Goal: Find specific page/section: Find specific page/section

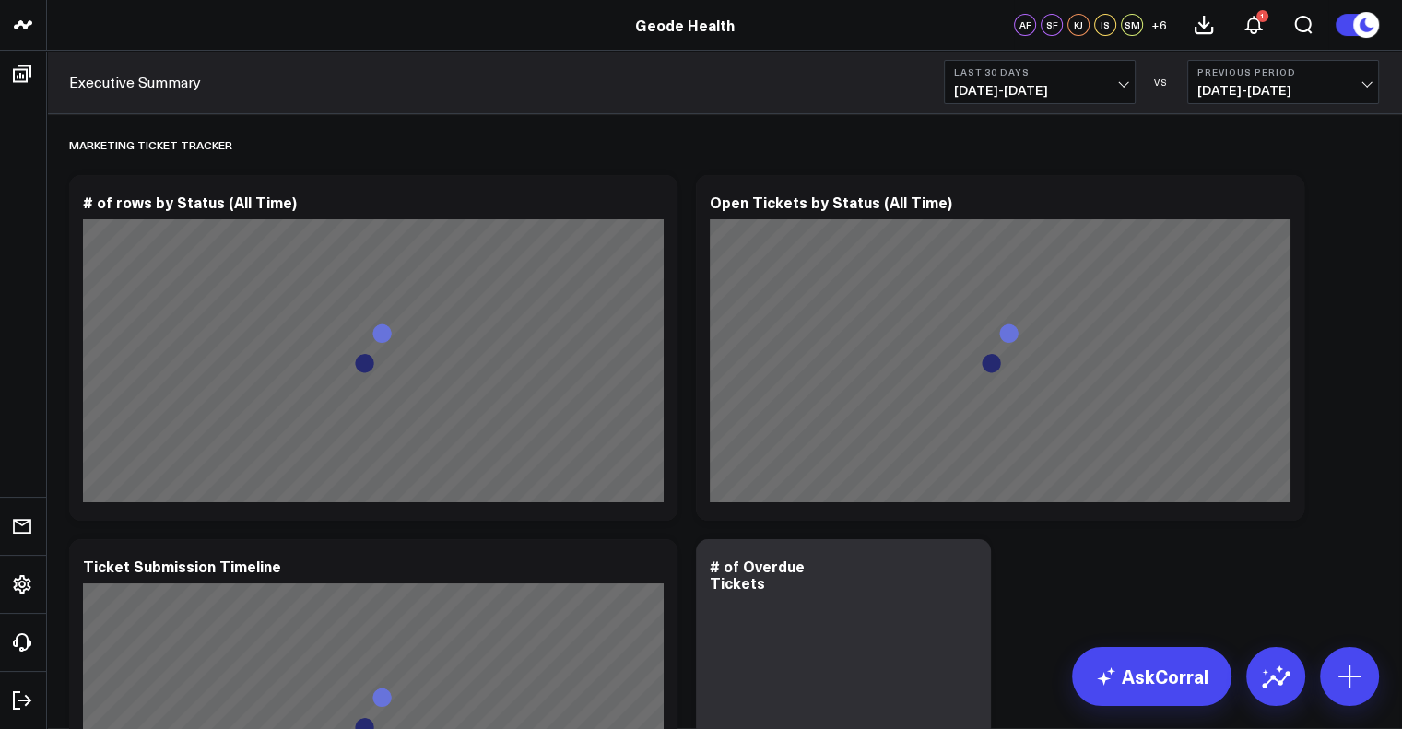
click at [1073, 83] on span "07/11/25 - 08/09/25" at bounding box center [1039, 90] width 171 height 15
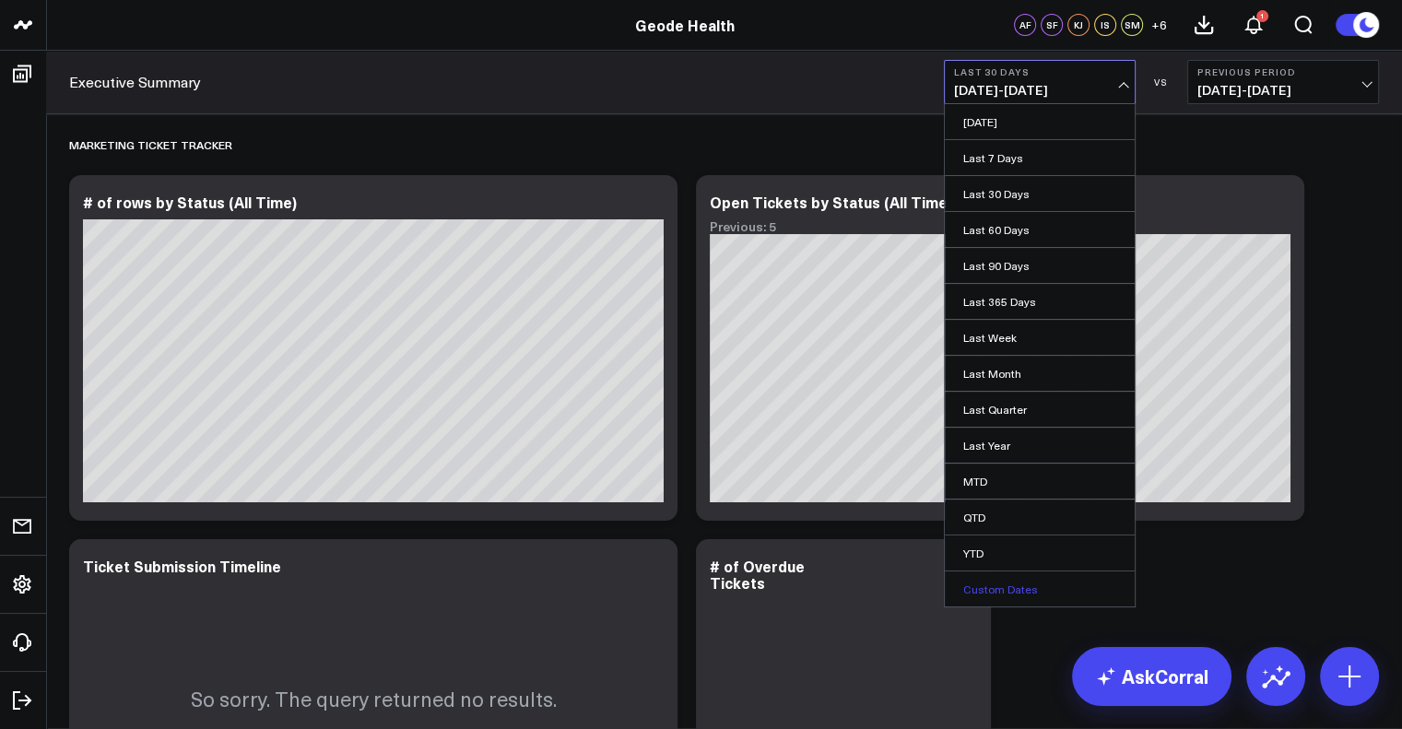
click at [1007, 578] on link "Custom Dates" at bounding box center [1040, 589] width 190 height 35
select select "7"
select select "2025"
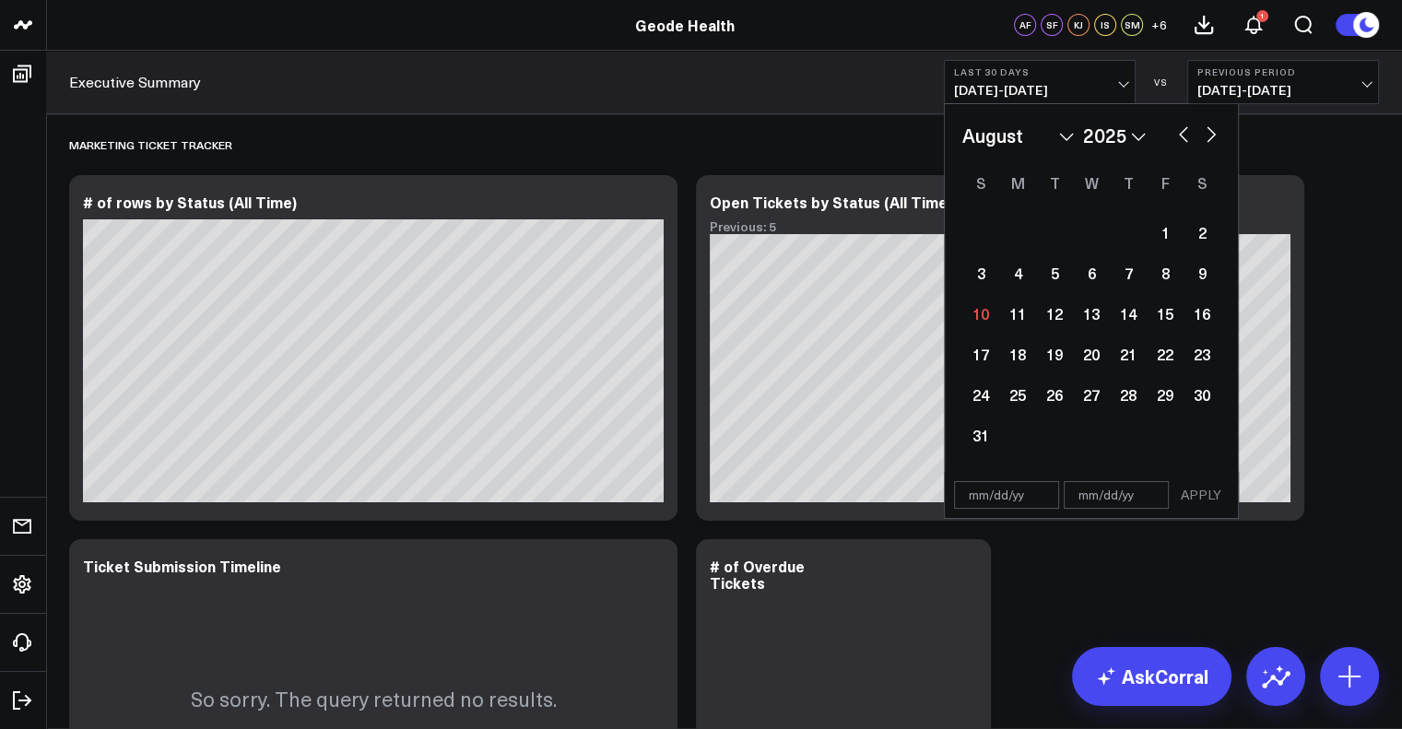
click at [1184, 136] on button "button" at bounding box center [1184, 133] width 18 height 22
select select "6"
select select "2025"
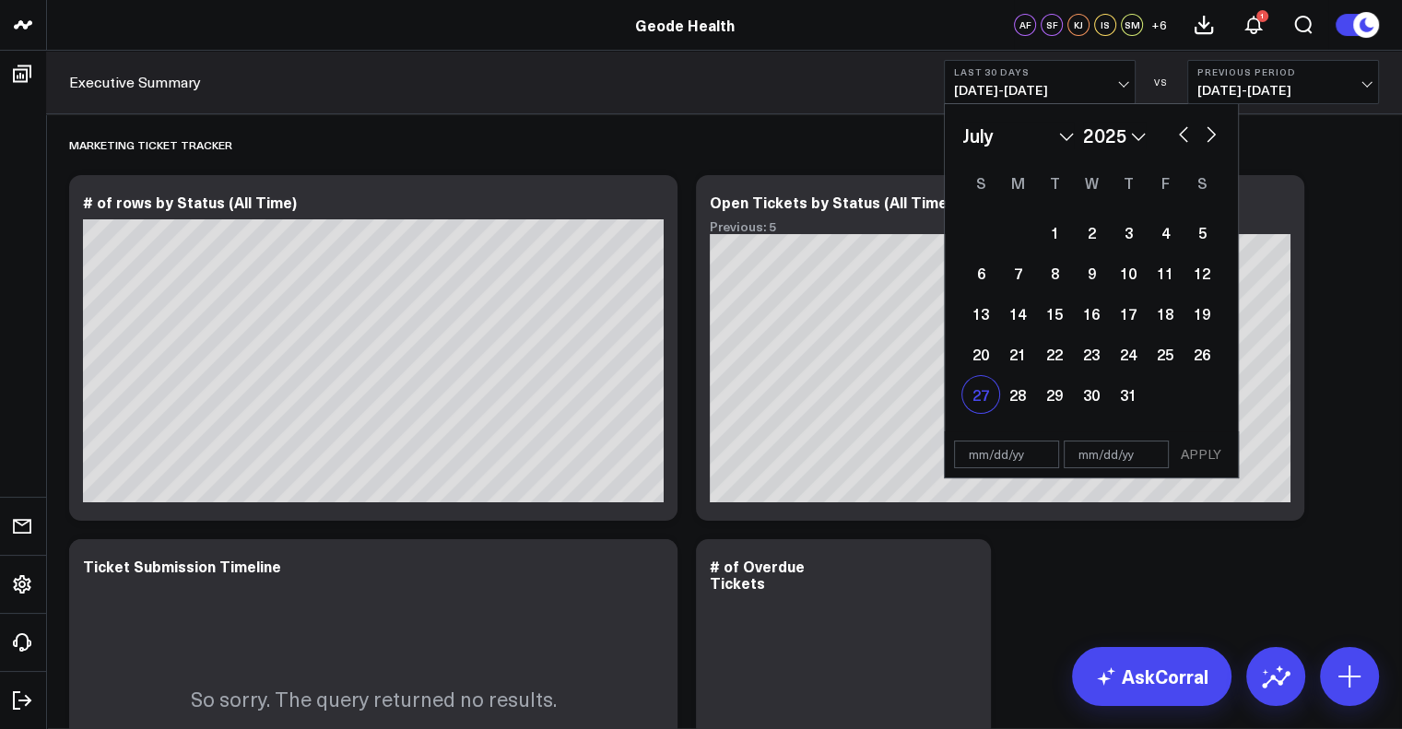
click at [992, 397] on div "27" at bounding box center [981, 394] width 37 height 37
type input "[DATE]"
select select "6"
select select "2025"
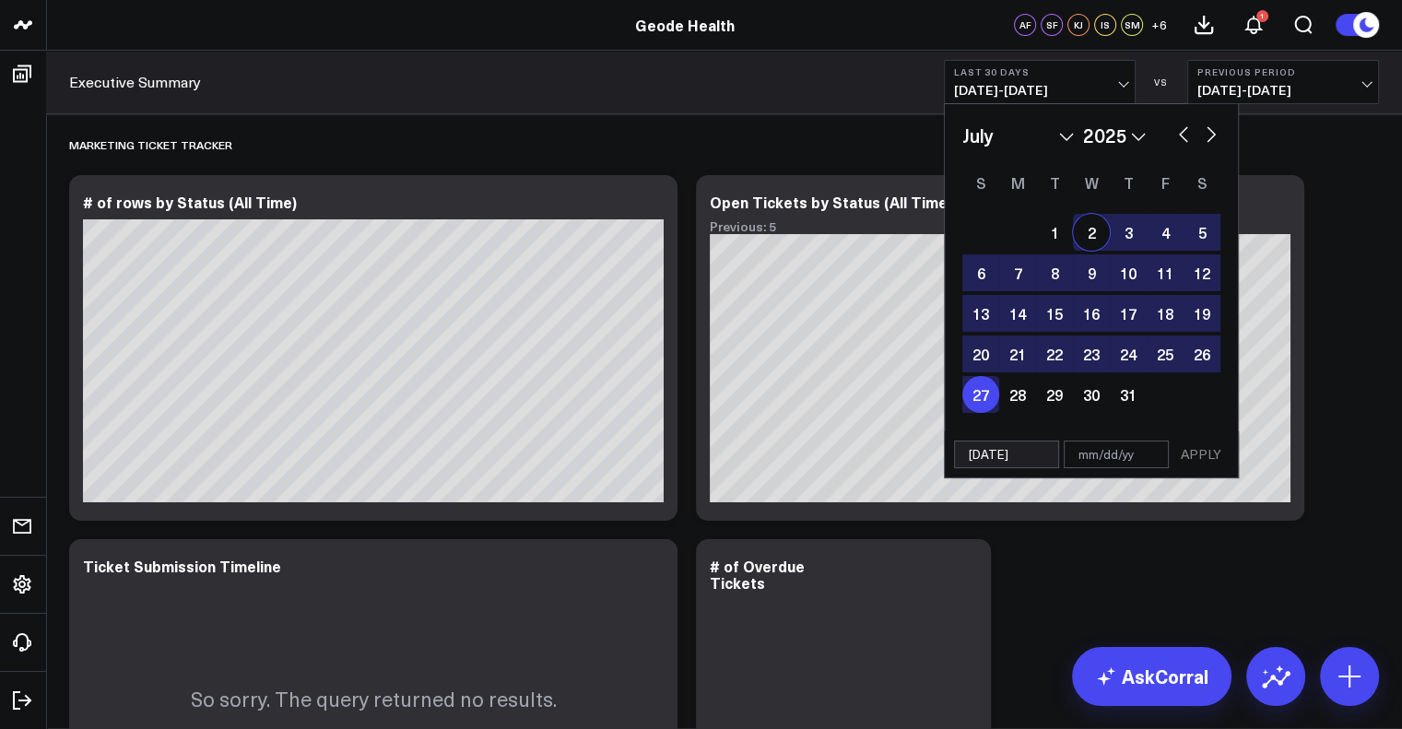
click at [1210, 124] on button "button" at bounding box center [1211, 133] width 18 height 22
select select "7"
select select "2025"
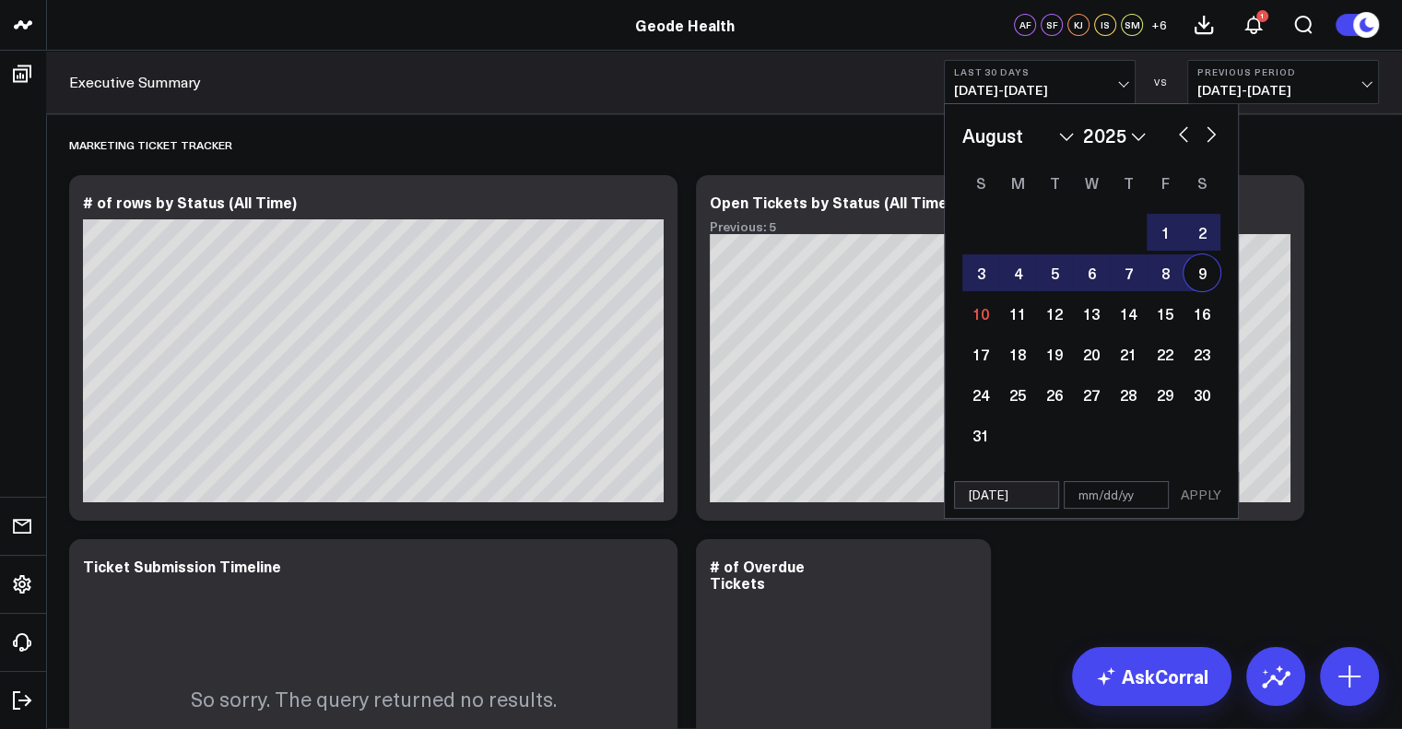
click at [1198, 272] on div "9" at bounding box center [1202, 272] width 37 height 37
type input "[DATE]"
select select "7"
select select "2025"
click at [1199, 497] on button "APPLY" at bounding box center [1201, 495] width 55 height 28
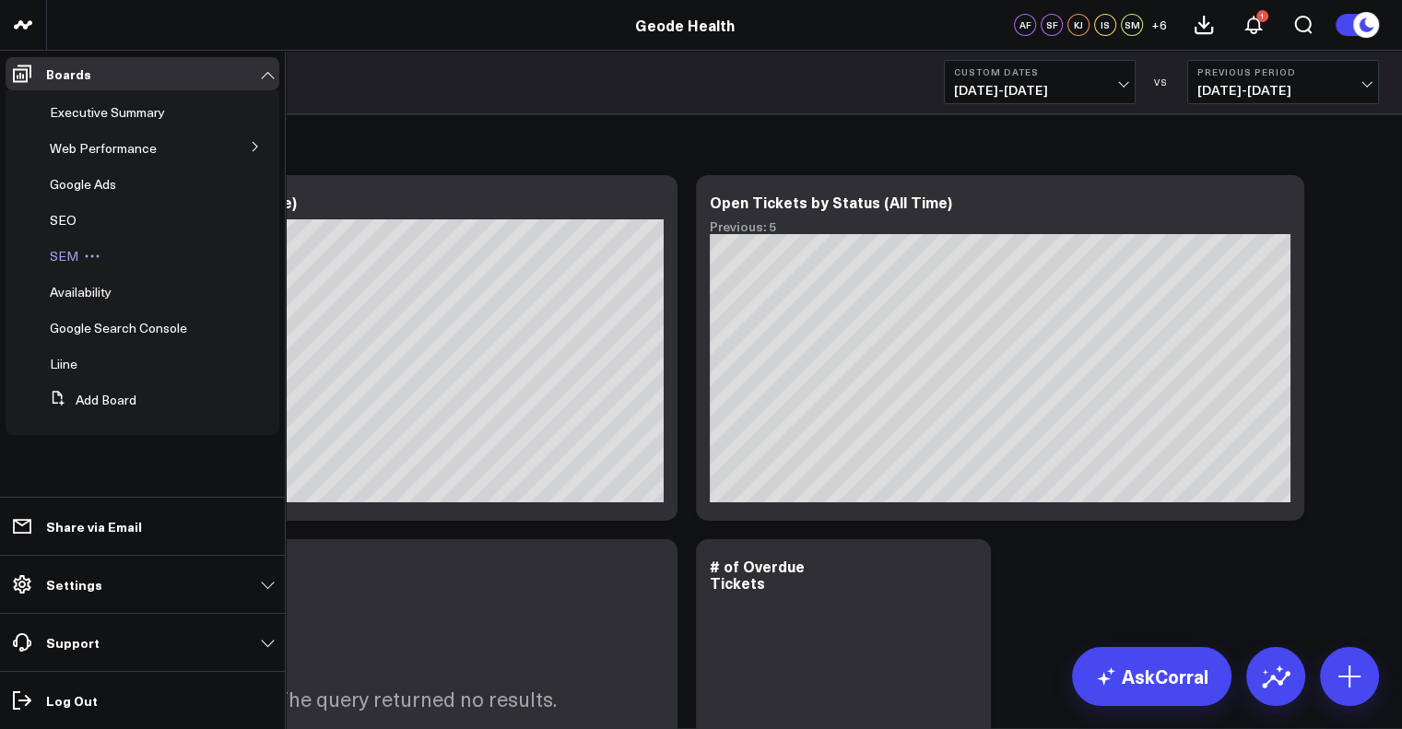
click at [59, 252] on span "SEM" at bounding box center [64, 256] width 29 height 18
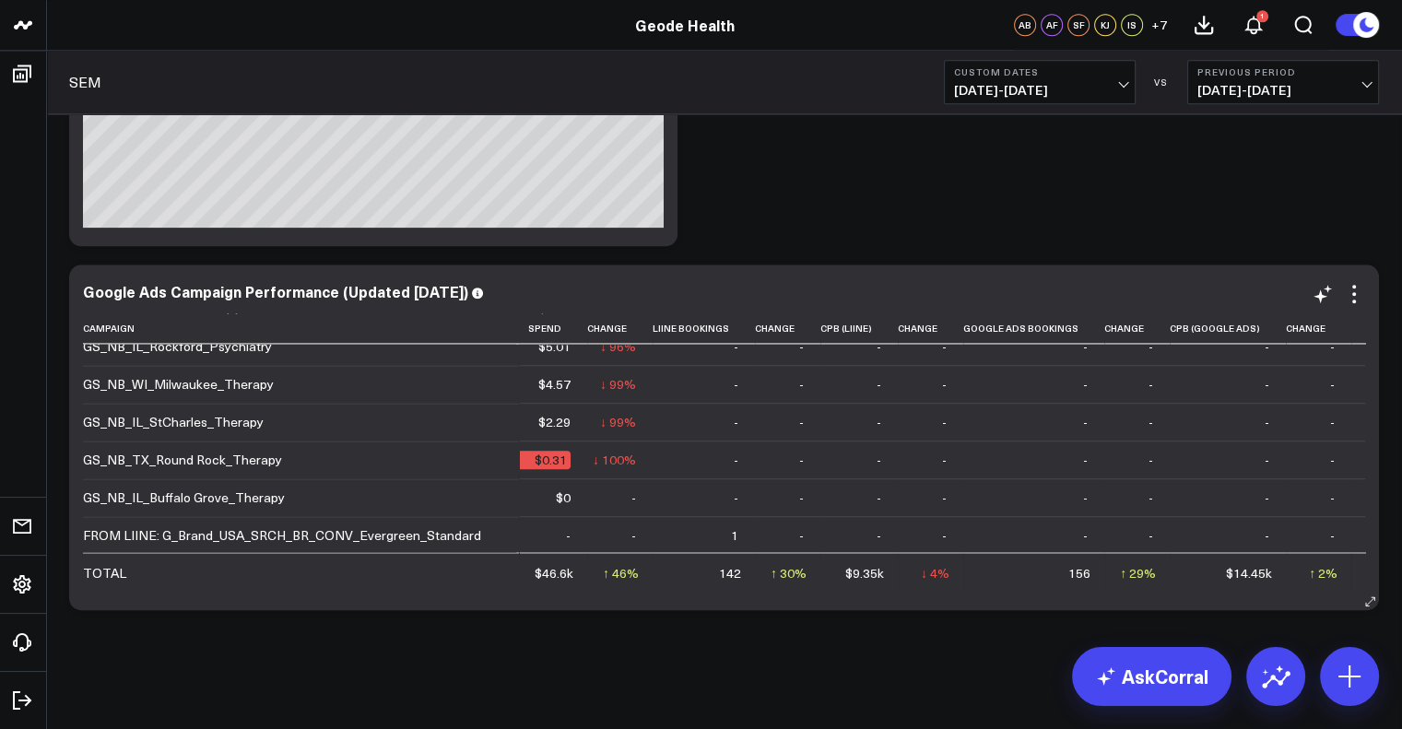
scroll to position [3278, 3]
